Goal: Use online tool/utility: Utilize a website feature to perform a specific function

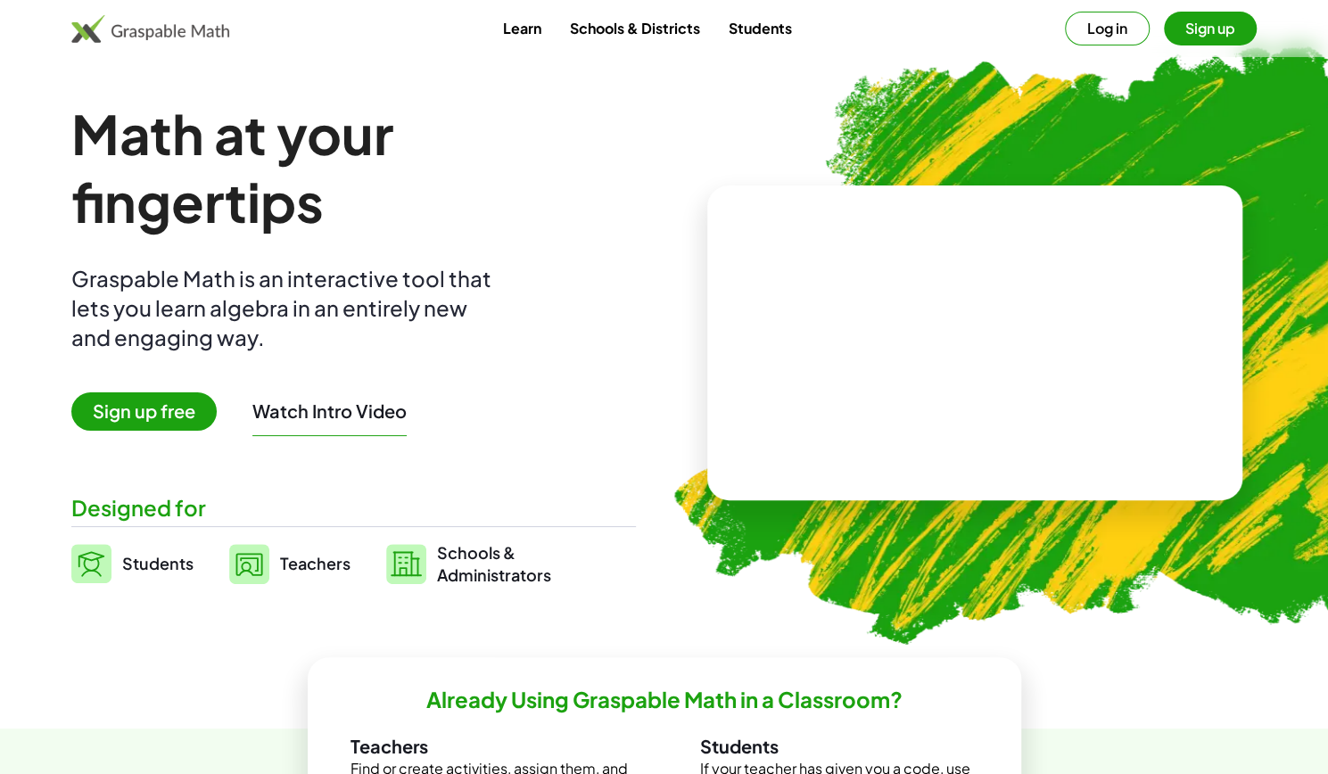
click at [1083, 35] on button "Log in" at bounding box center [1107, 29] width 85 height 34
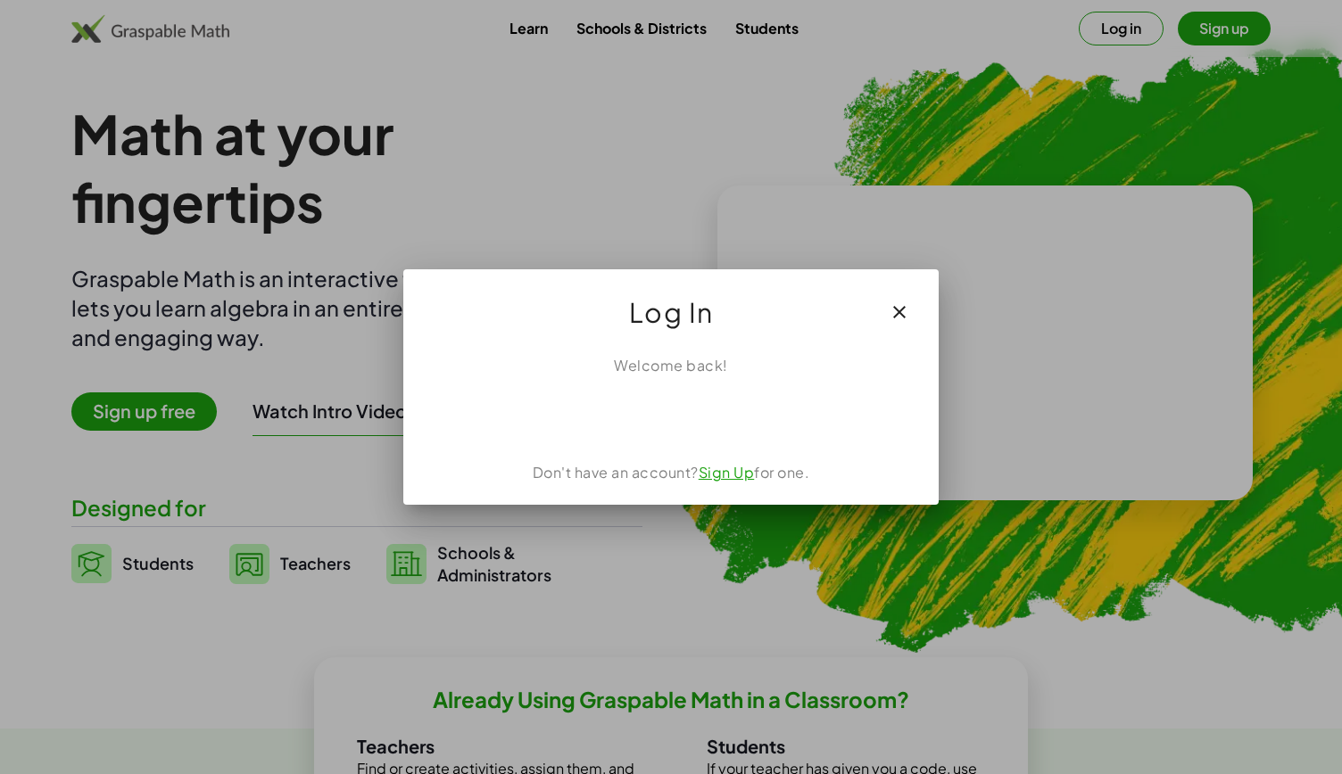
click at [905, 317] on icon "button" at bounding box center [899, 312] width 21 height 21
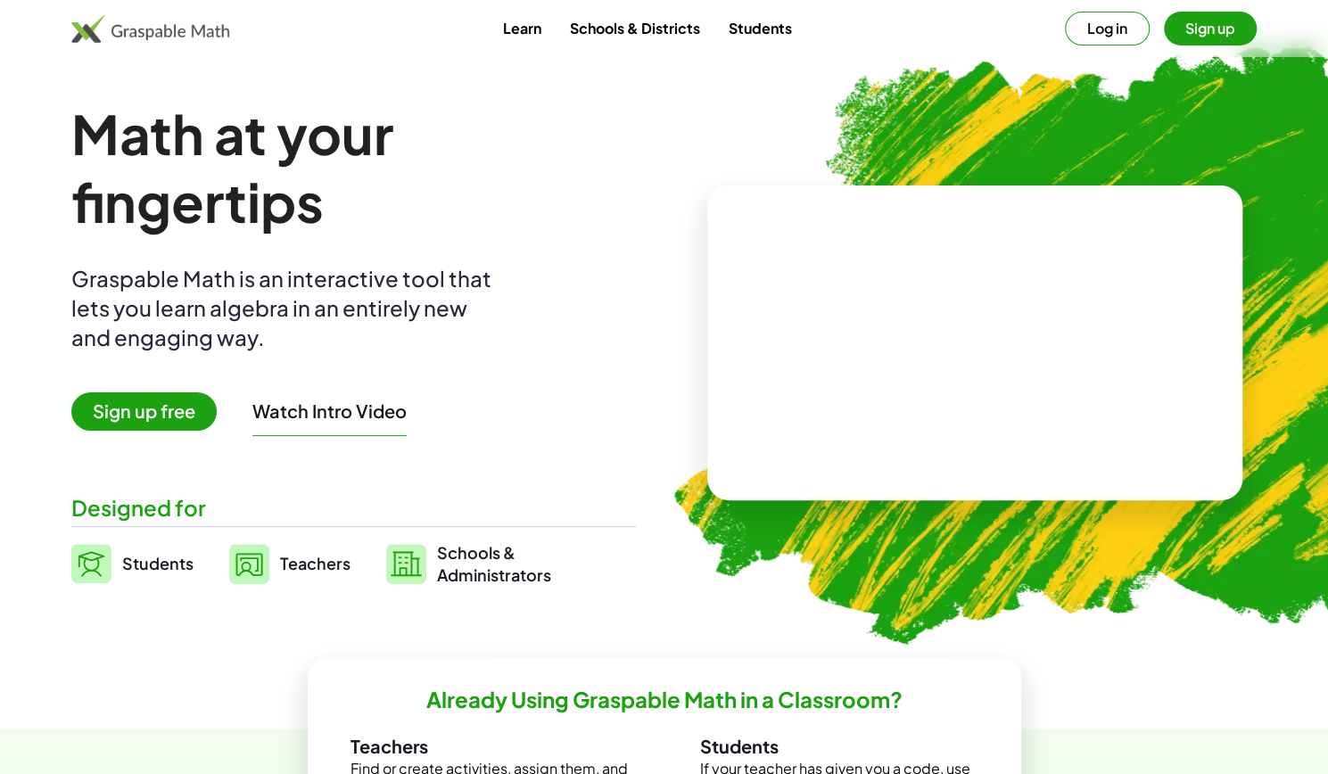
click at [170, 565] on span "Students" at bounding box center [157, 563] width 71 height 21
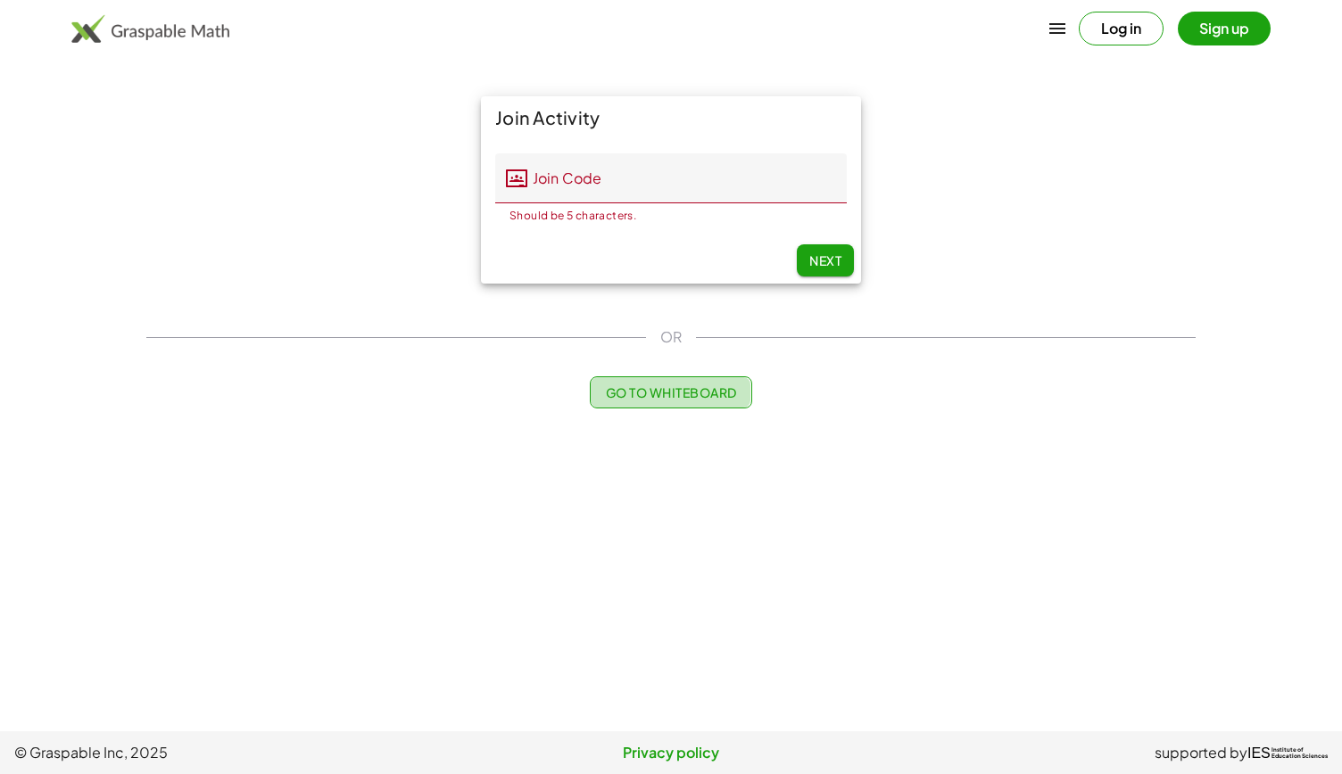
click at [684, 404] on button "Go to Whiteboard" at bounding box center [670, 392] width 161 height 32
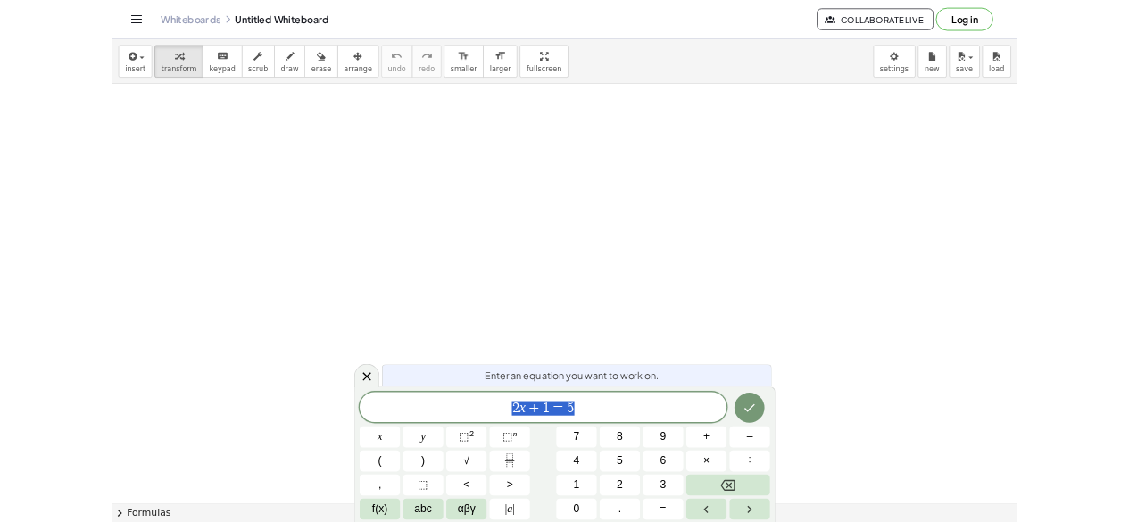
scroll to position [35, 0]
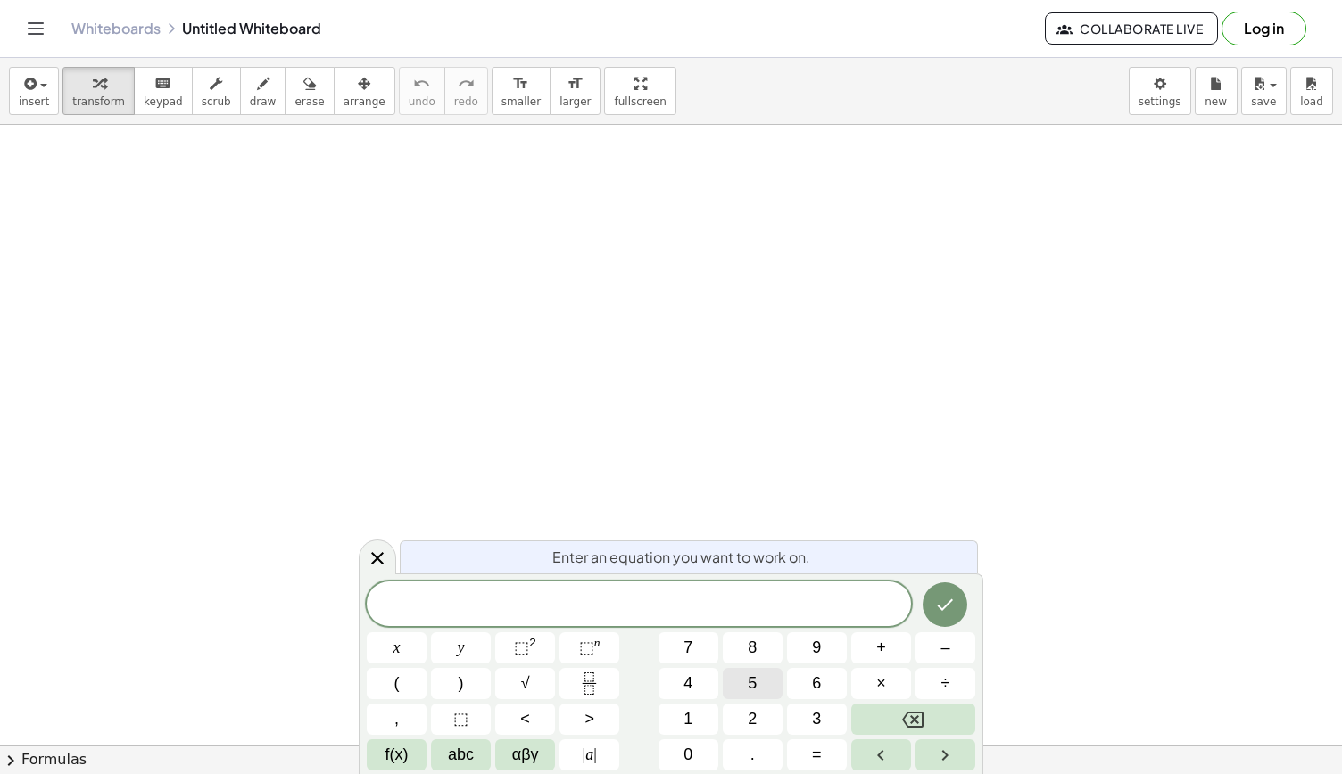
click at [756, 686] on span "5" at bounding box center [752, 684] width 9 height 24
click at [393, 644] on span "x" at bounding box center [396, 648] width 7 height 24
click at [889, 656] on button "+" at bounding box center [881, 648] width 60 height 31
click at [684, 721] on span "1" at bounding box center [687, 719] width 9 height 24
click at [687, 757] on span "0" at bounding box center [687, 755] width 9 height 24
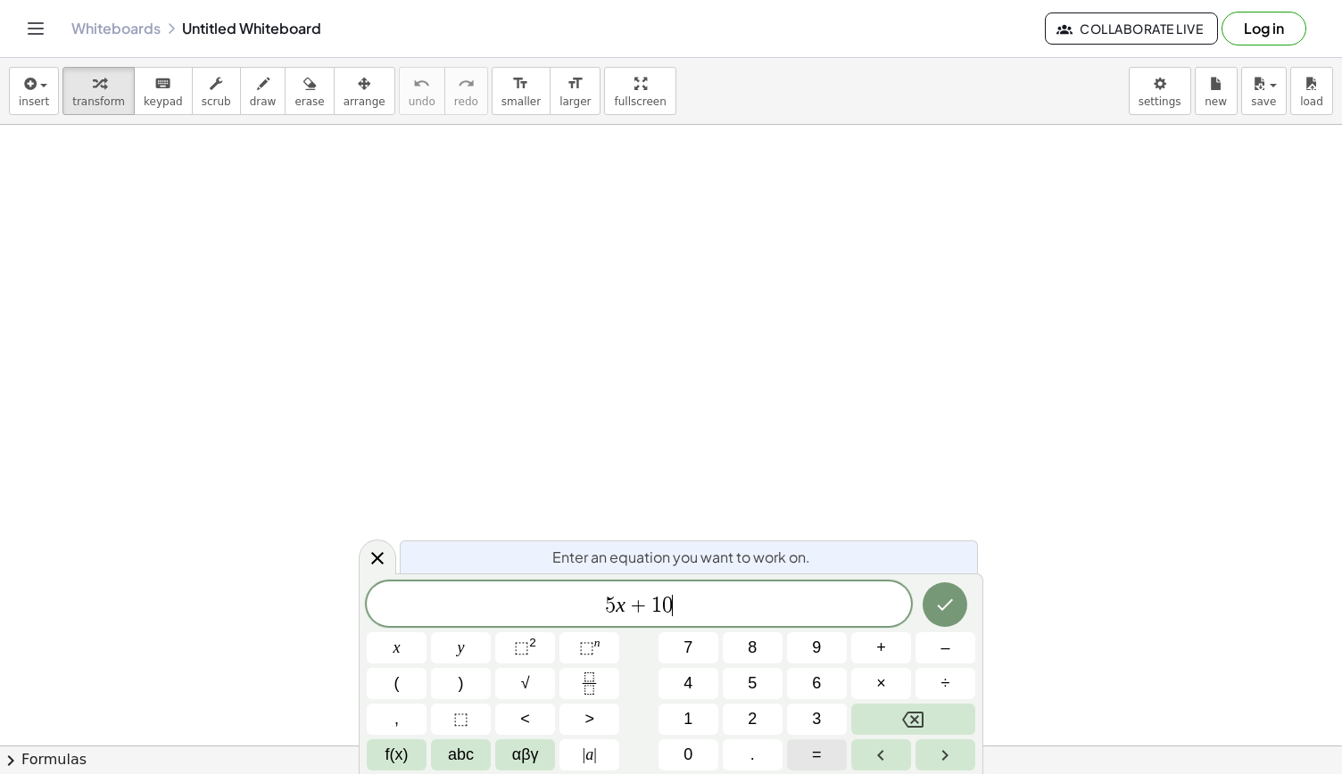
click at [822, 757] on button "=" at bounding box center [817, 755] width 60 height 31
click at [370, 560] on icon at bounding box center [377, 558] width 21 height 21
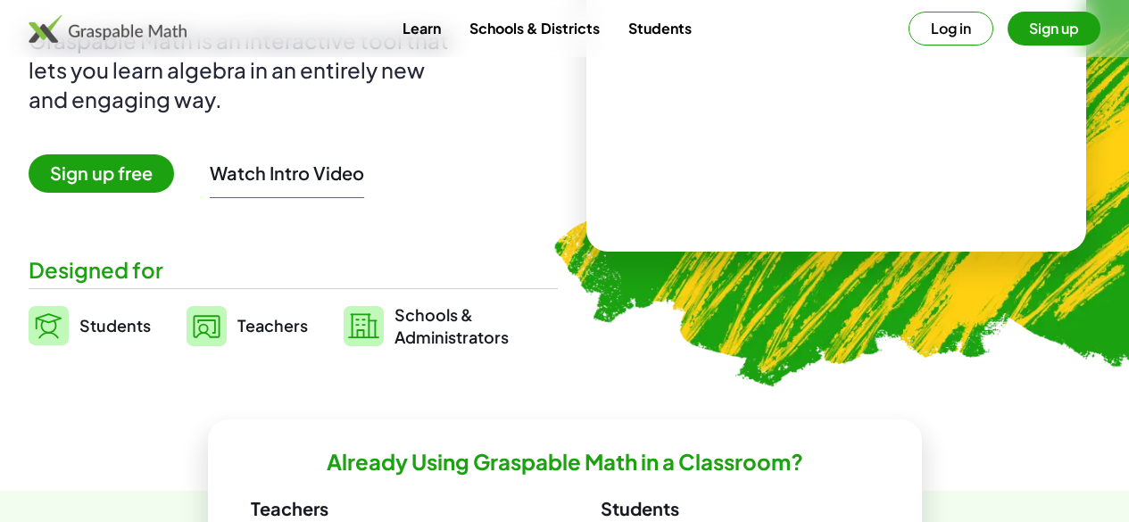
scroll to position [232, 0]
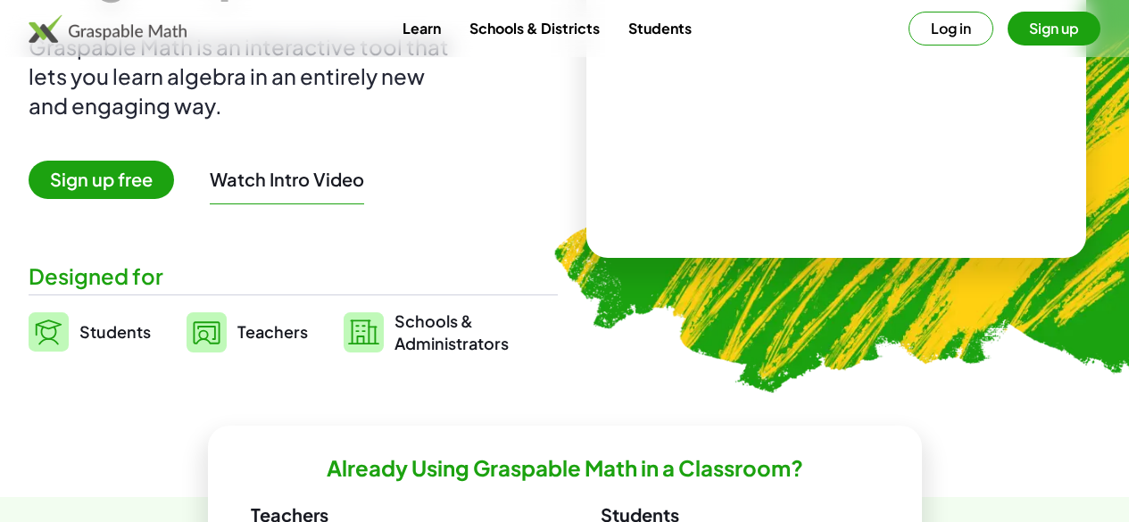
click at [136, 333] on span "Students" at bounding box center [114, 331] width 71 height 21
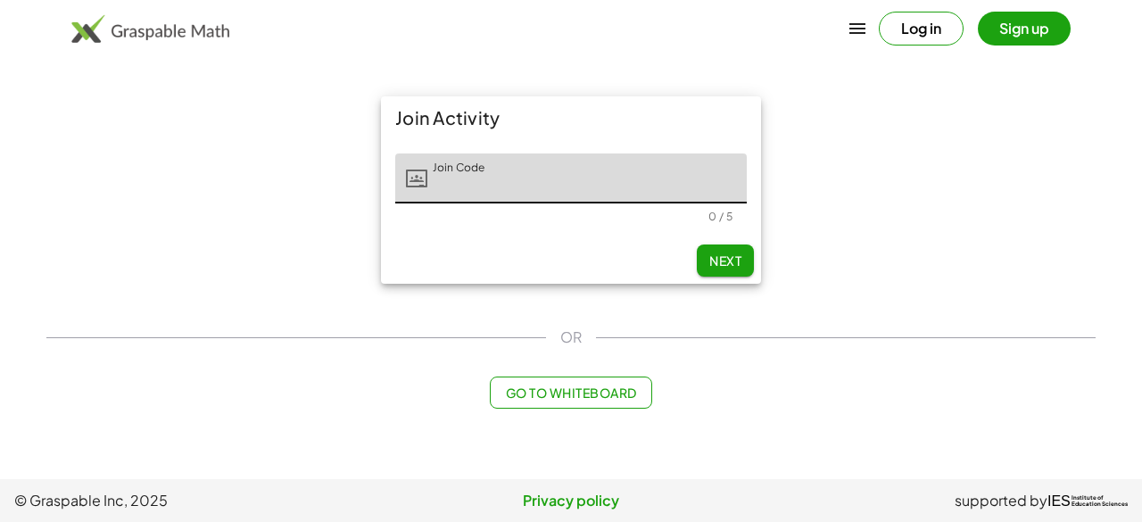
click at [557, 394] on span "Go to Whiteboard" at bounding box center [570, 393] width 131 height 16
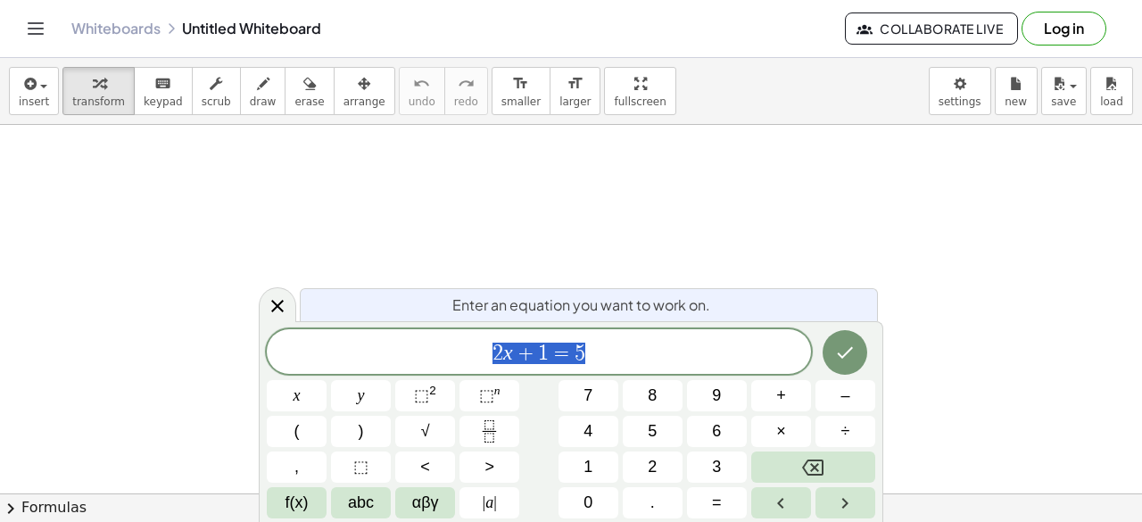
click at [652, 419] on span "5" at bounding box center [652, 431] width 9 height 24
click at [294, 396] on span "x" at bounding box center [297, 396] width 7 height 24
click at [765, 398] on button "+" at bounding box center [781, 395] width 60 height 31
click at [582, 466] on button "1" at bounding box center [588, 466] width 60 height 31
click at [576, 506] on button "0" at bounding box center [588, 502] width 60 height 31
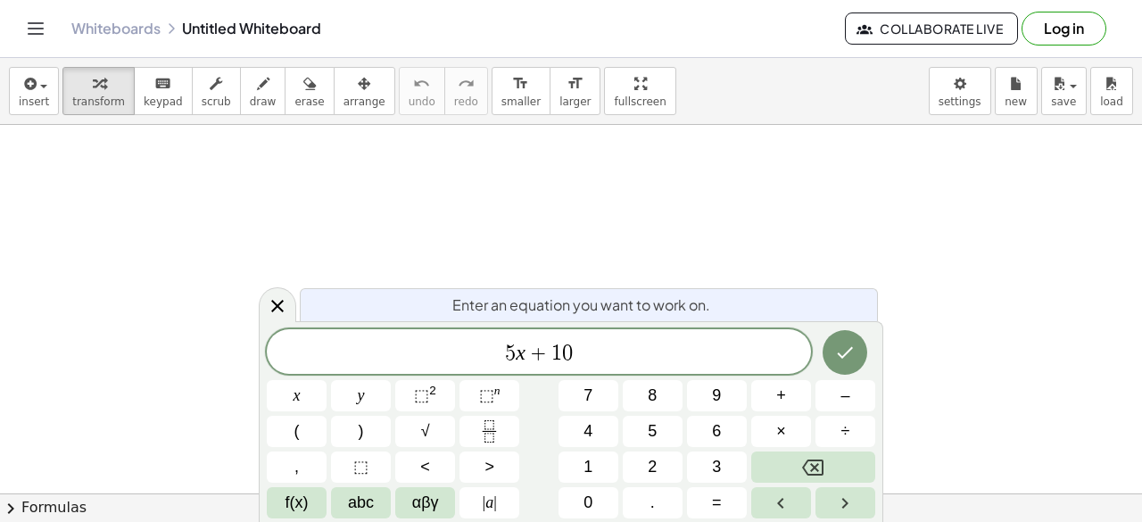
click at [705, 496] on button "=" at bounding box center [717, 502] width 60 height 31
click at [639, 457] on button "2" at bounding box center [653, 466] width 60 height 31
click at [289, 393] on button "x" at bounding box center [297, 395] width 60 height 31
click at [779, 397] on span "+" at bounding box center [781, 396] width 10 height 24
click at [711, 462] on button "3" at bounding box center [717, 466] width 60 height 31
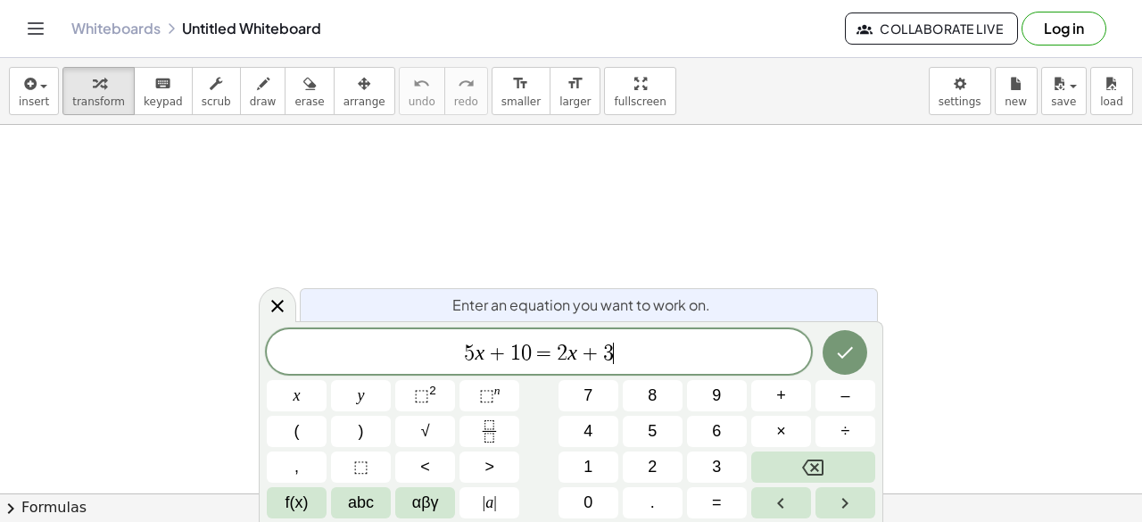
click at [587, 507] on span "0" at bounding box center [587, 503] width 9 height 24
click at [847, 353] on icon "Done" at bounding box center [846, 353] width 16 height 12
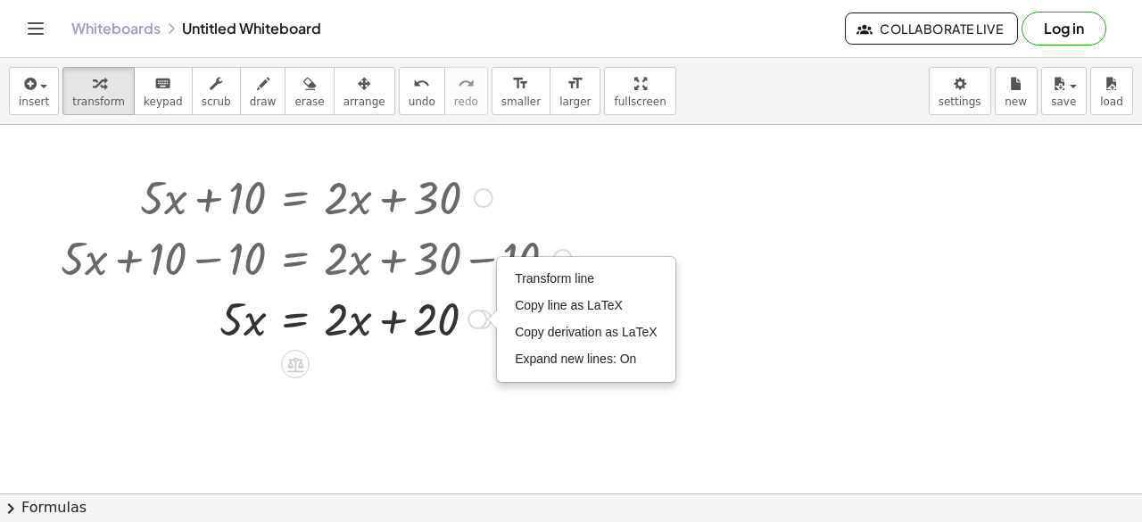
scroll to position [1, 0]
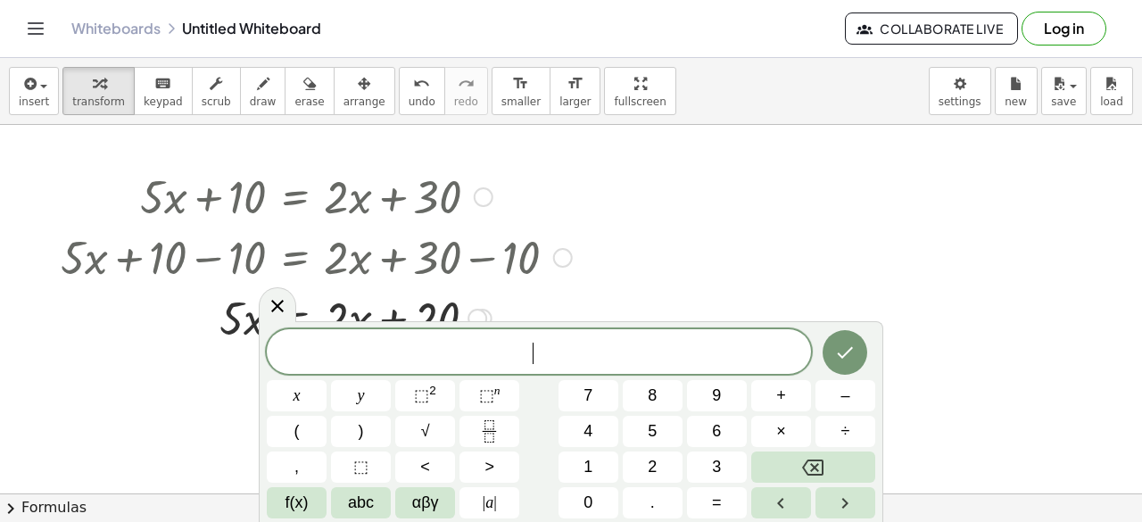
click at [852, 343] on icon "Done" at bounding box center [844, 352] width 21 height 21
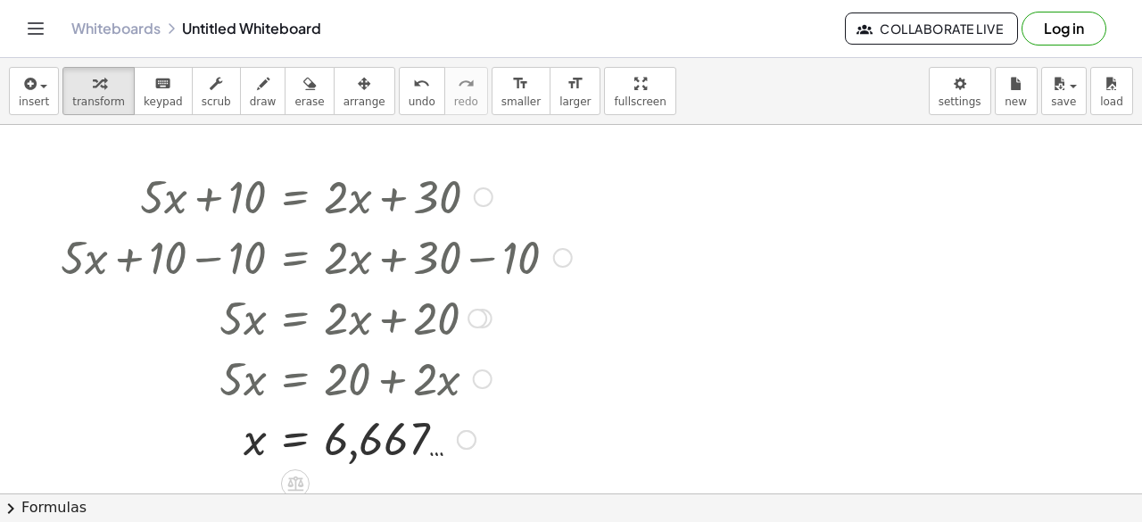
click at [542, 204] on div at bounding box center [316, 195] width 529 height 61
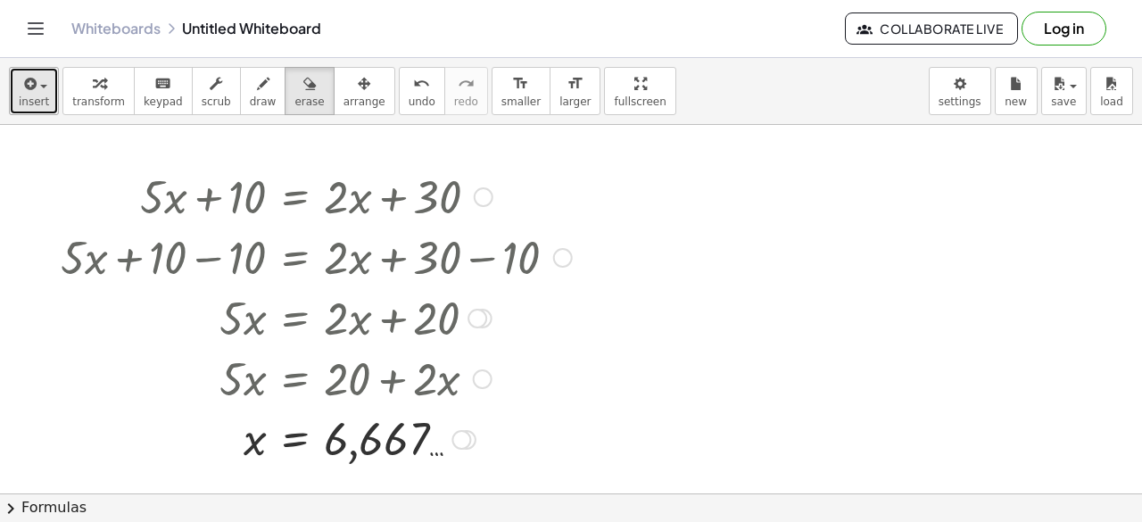
click at [23, 95] on span "insert" at bounding box center [34, 101] width 30 height 12
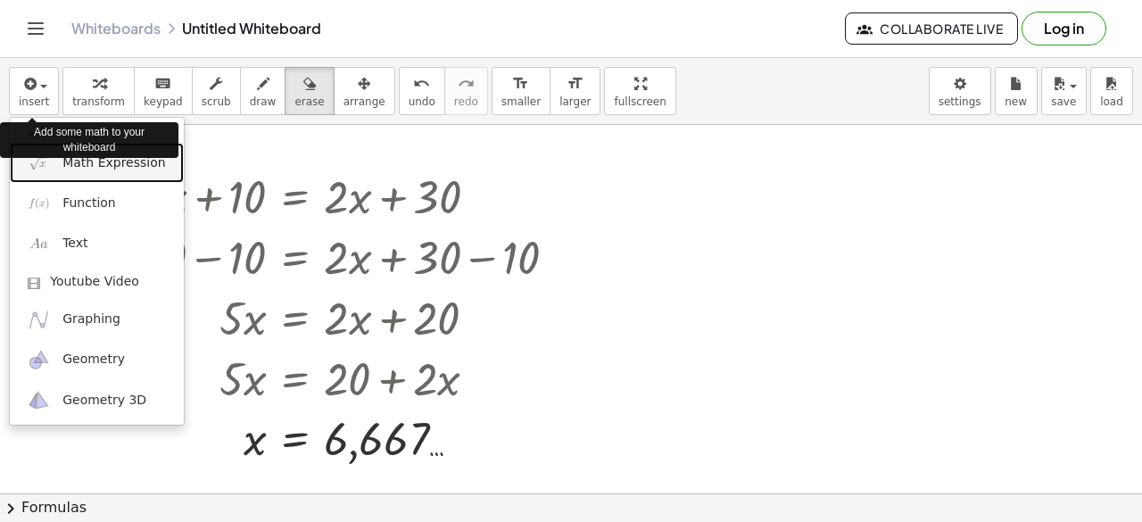
click at [91, 170] on span "Math Expression" at bounding box center [113, 163] width 103 height 18
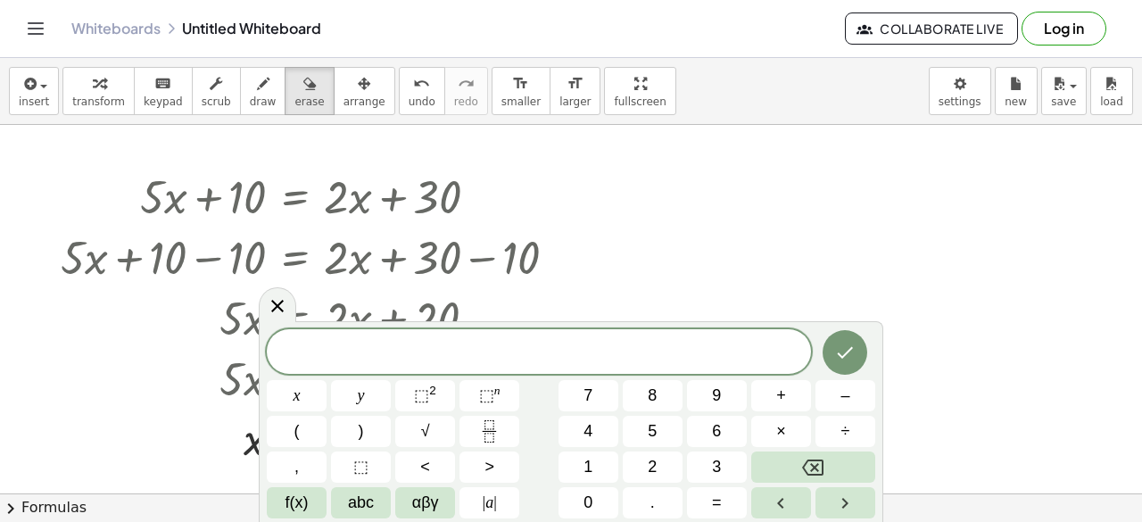
click at [641, 455] on button "2" at bounding box center [653, 466] width 60 height 31
click at [297, 393] on span "x" at bounding box center [297, 396] width 7 height 24
click at [777, 384] on span "+" at bounding box center [781, 396] width 10 height 24
click at [589, 467] on span "1" at bounding box center [587, 467] width 9 height 24
click at [658, 453] on button "2" at bounding box center [653, 466] width 60 height 31
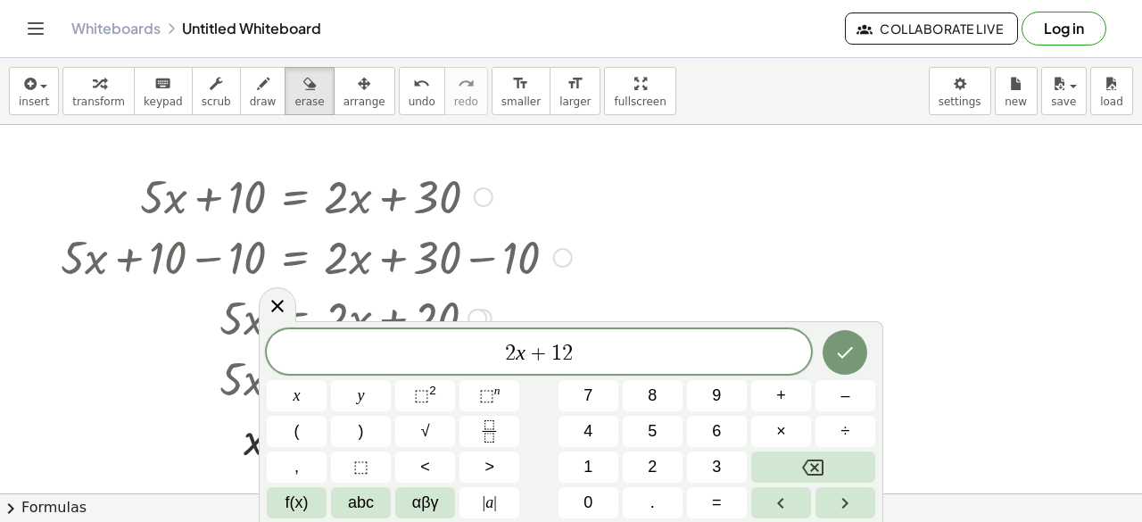
click at [715, 495] on span "=" at bounding box center [717, 503] width 10 height 24
click at [584, 461] on span "1" at bounding box center [587, 467] width 9 height 24
click at [653, 418] on button "5" at bounding box center [653, 431] width 60 height 31
click at [775, 390] on button "+" at bounding box center [781, 395] width 60 height 31
click at [660, 387] on button "8" at bounding box center [653, 395] width 60 height 31
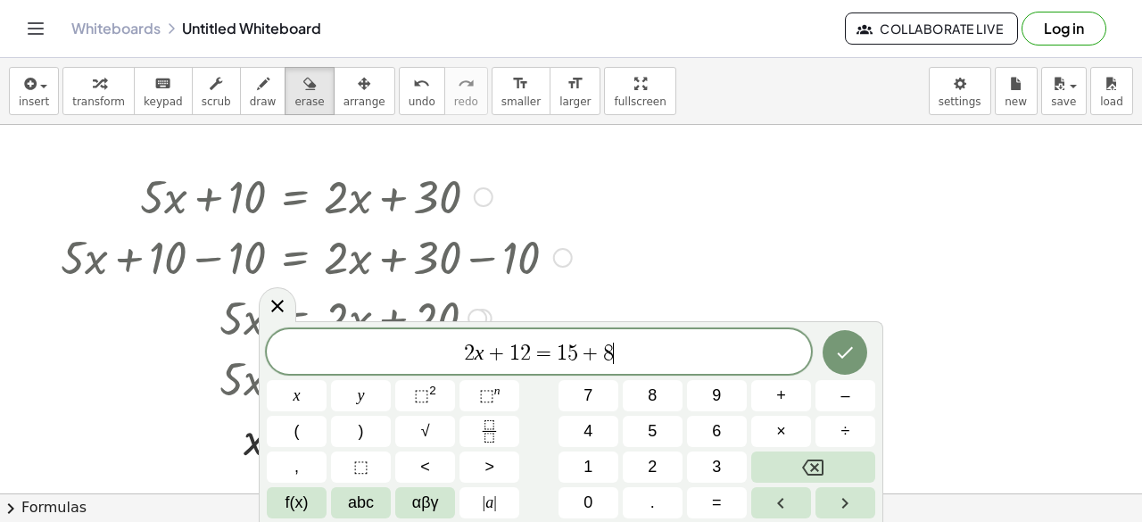
click at [294, 400] on span "x" at bounding box center [297, 396] width 7 height 24
click at [838, 347] on icon "Done" at bounding box center [844, 352] width 21 height 21
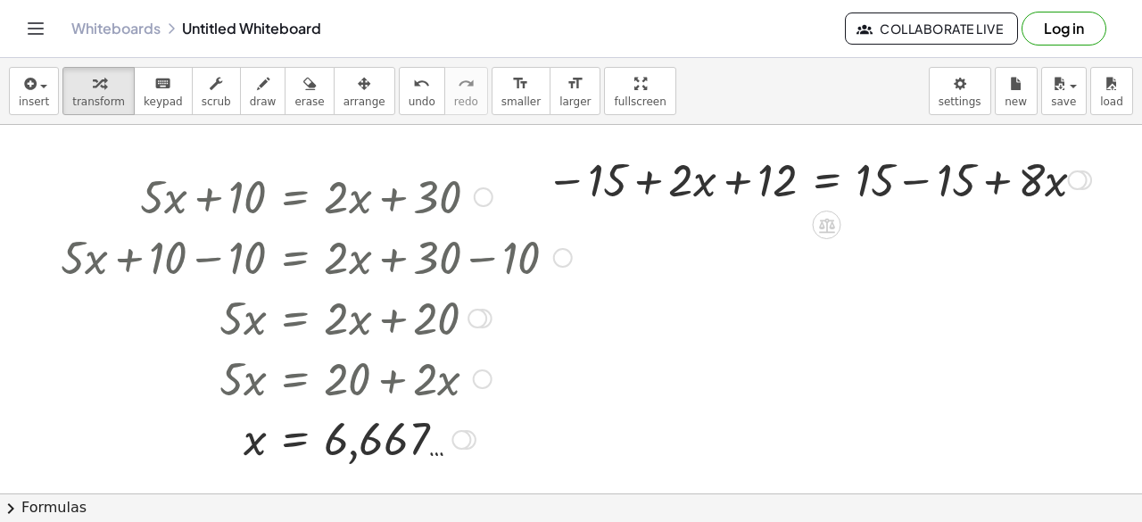
click at [175, 275] on div at bounding box center [316, 256] width 529 height 61
click at [100, 347] on div at bounding box center [316, 377] width 529 height 61
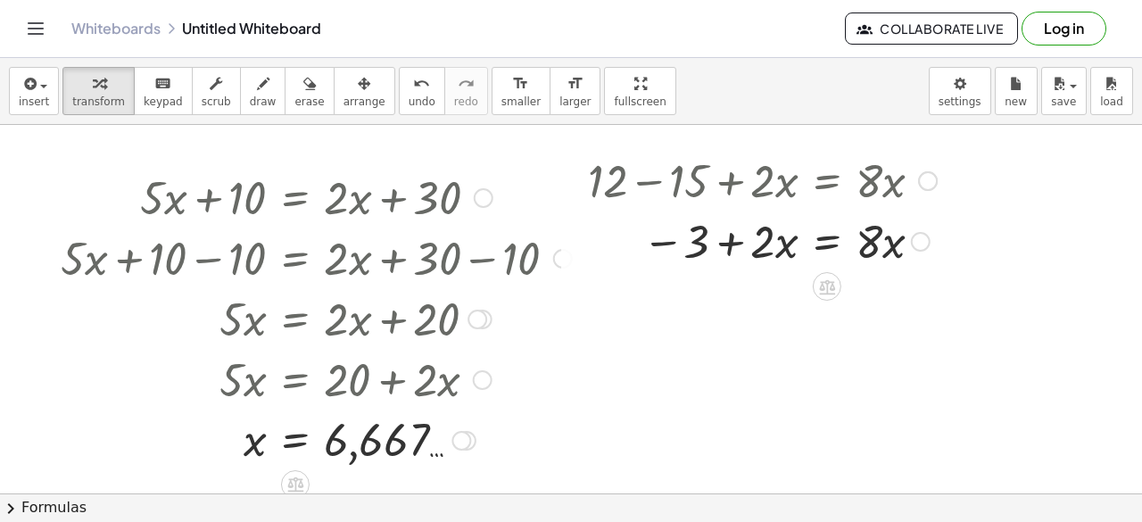
click at [159, 327] on div at bounding box center [316, 317] width 529 height 61
click at [324, 343] on div at bounding box center [316, 317] width 529 height 61
click at [416, 394] on div at bounding box center [316, 378] width 529 height 61
click at [482, 344] on div at bounding box center [316, 317] width 529 height 61
click at [384, 371] on div at bounding box center [316, 378] width 529 height 61
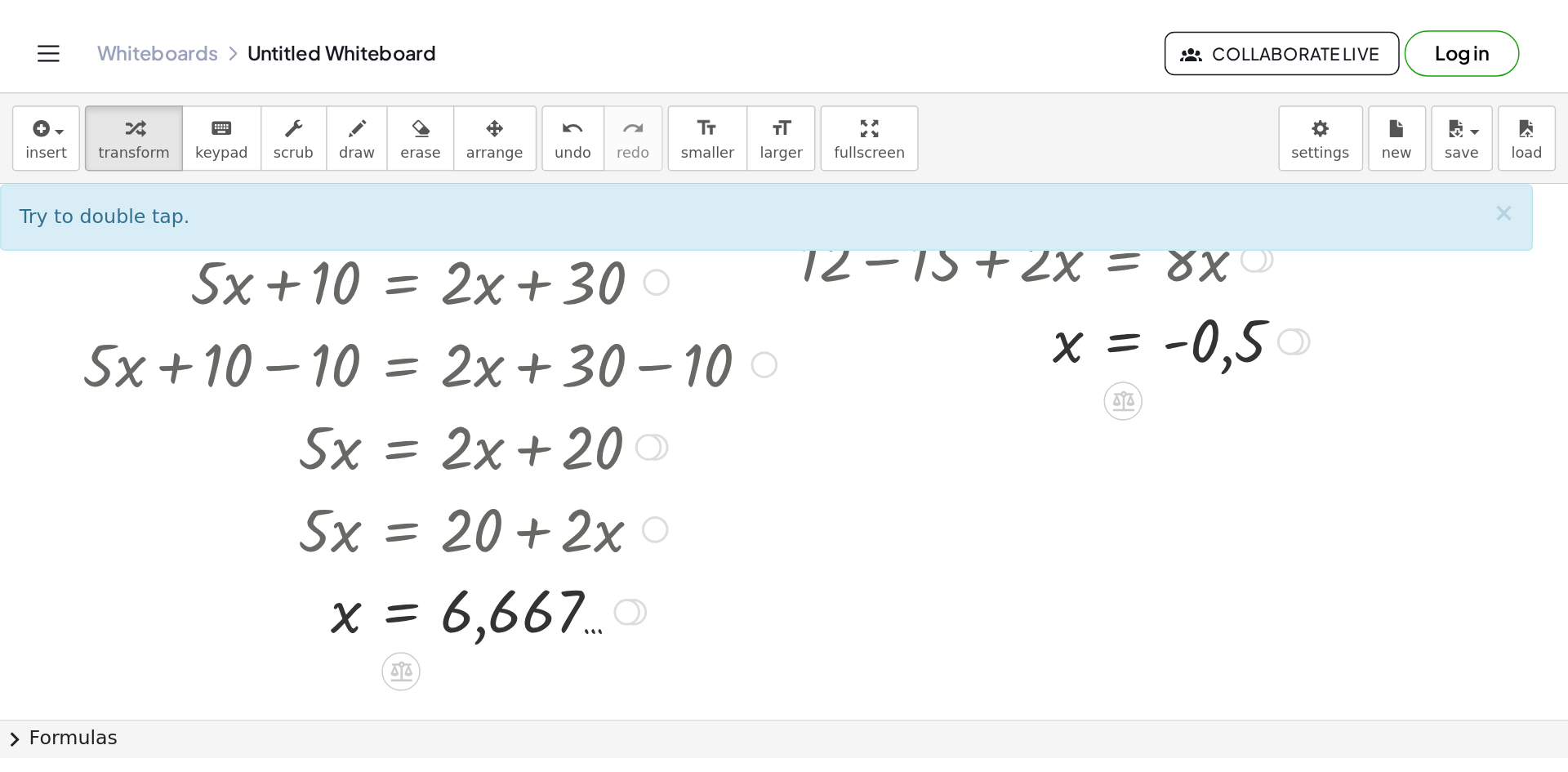
scroll to position [1, 0]
